Goal: Transaction & Acquisition: Purchase product/service

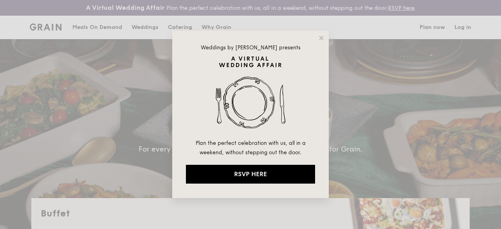
select select
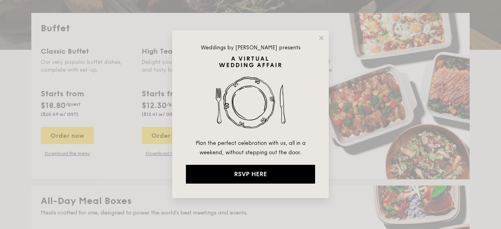
click at [317, 39] on div "Weddings by [PERSON_NAME] presents Plan the perfect celebration with us, all in…" at bounding box center [250, 115] width 157 height 168
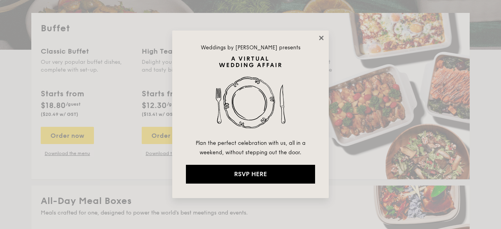
click at [318, 38] on icon at bounding box center [321, 37] width 7 height 7
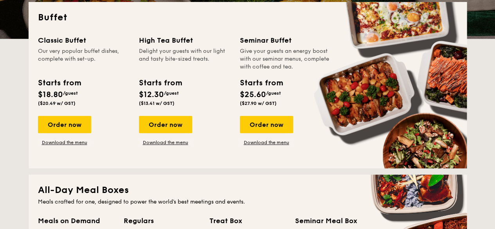
scroll to position [197, 0]
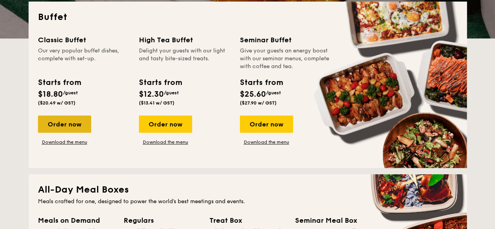
click at [66, 126] on div "Order now" at bounding box center [64, 124] width 53 height 17
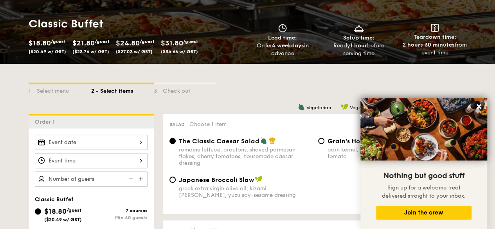
scroll to position [122, 0]
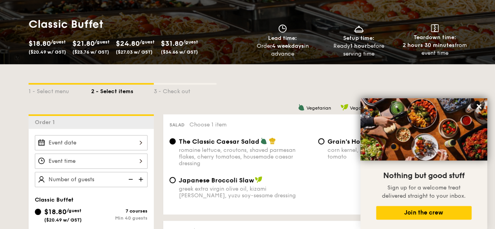
click at [267, 128] on div "Salad Choose 1 item" at bounding box center [315, 124] width 291 height 7
